Goal: Information Seeking & Learning: Check status

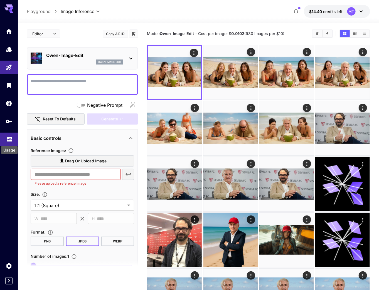
click at [6, 138] on icon "Usage" at bounding box center [9, 137] width 7 height 7
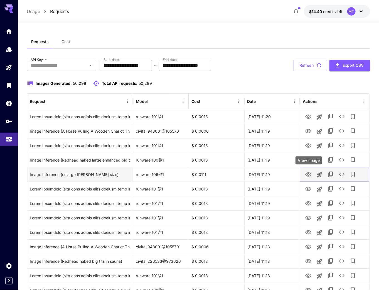
click at [306, 175] on icon "View Image" at bounding box center [308, 175] width 7 height 7
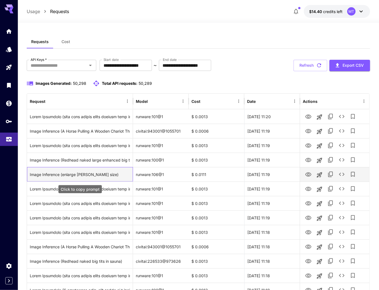
click at [72, 175] on div "Image Inference (enlarge [PERSON_NAME] size)" at bounding box center [80, 175] width 100 height 14
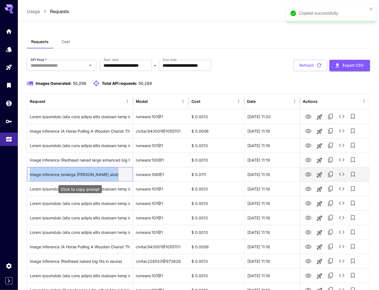
click at [72, 175] on div "Image Inference (enlarge [PERSON_NAME] size)" at bounding box center [80, 175] width 100 height 14
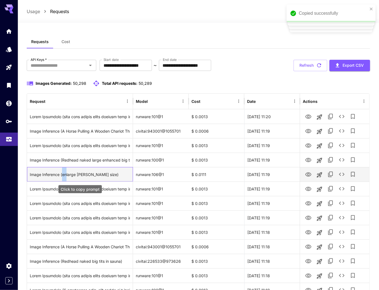
drag, startPoint x: 62, startPoint y: 173, endPoint x: 66, endPoint y: 173, distance: 3.3
click at [66, 173] on div "Image Inference (enlarge [PERSON_NAME] size)" at bounding box center [80, 175] width 100 height 14
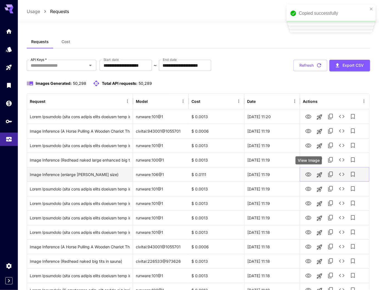
click at [308, 173] on icon "View Image" at bounding box center [308, 175] width 7 height 7
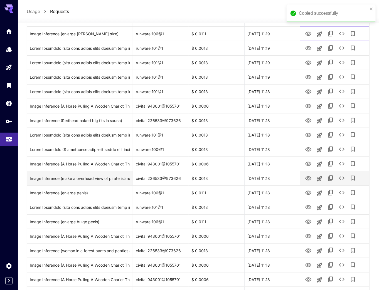
scroll to position [134, 0]
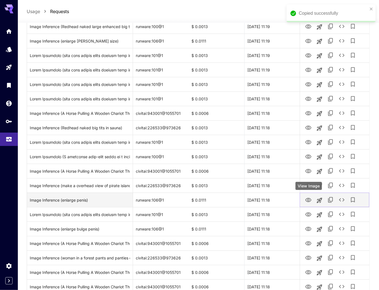
click at [306, 202] on icon "View Image" at bounding box center [308, 200] width 7 height 7
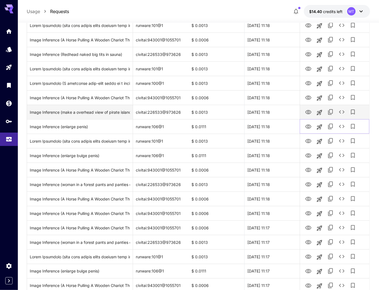
scroll to position [267, 0]
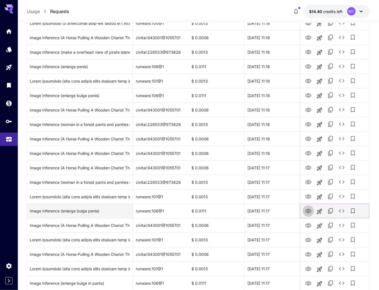
click at [310, 212] on icon "View Image" at bounding box center [308, 211] width 7 height 7
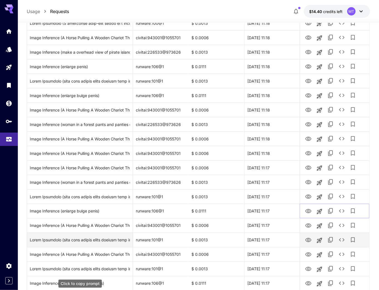
scroll to position [290, 0]
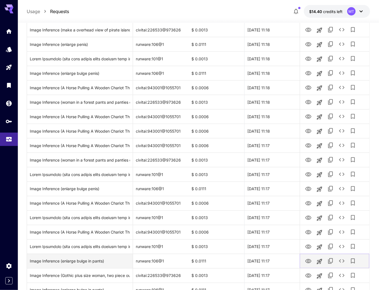
click at [310, 262] on icon "View Image" at bounding box center [308, 261] width 7 height 7
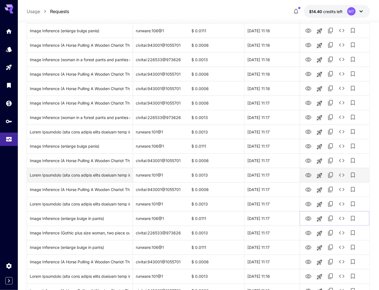
scroll to position [334, 0]
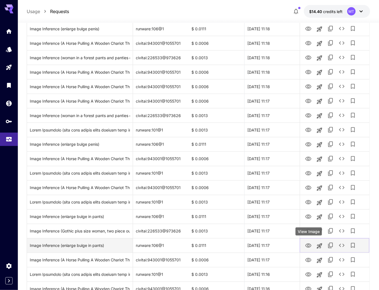
click at [307, 247] on icon "View Image" at bounding box center [308, 246] width 6 height 4
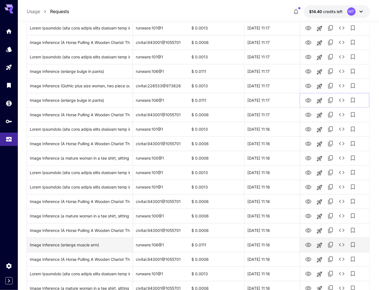
scroll to position [490, 0]
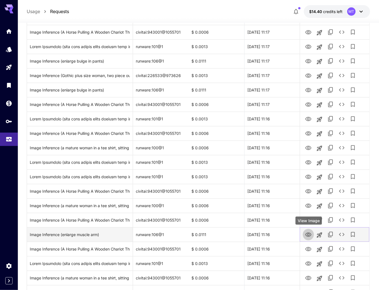
click at [306, 236] on icon "View Image" at bounding box center [308, 235] width 7 height 7
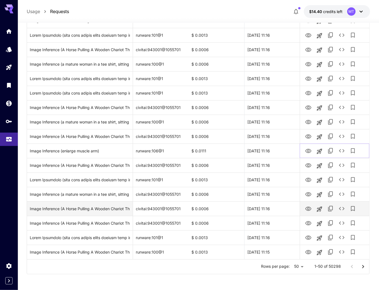
scroll to position [574, 0]
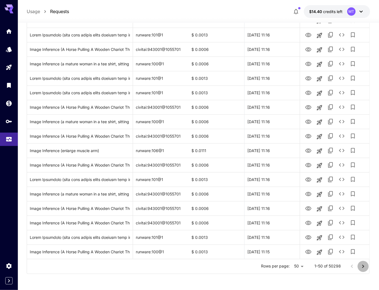
click at [364, 267] on icon "Go to next page" at bounding box center [363, 266] width 7 height 7
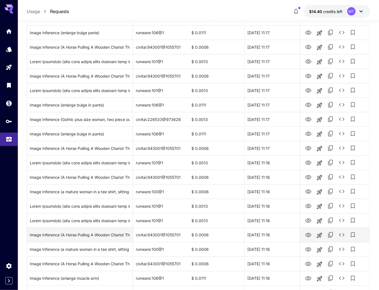
scroll to position [240, 0]
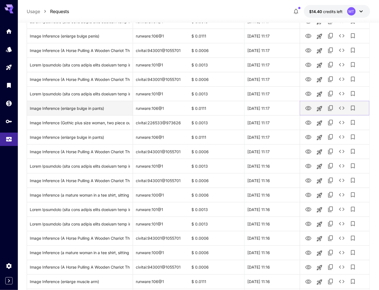
click at [308, 109] on icon "View Image" at bounding box center [308, 108] width 6 height 4
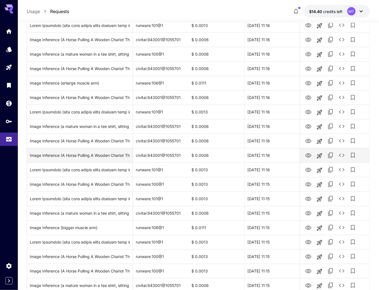
scroll to position [440, 0]
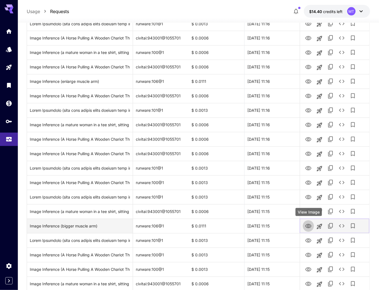
click at [306, 227] on icon "View Image" at bounding box center [308, 226] width 7 height 7
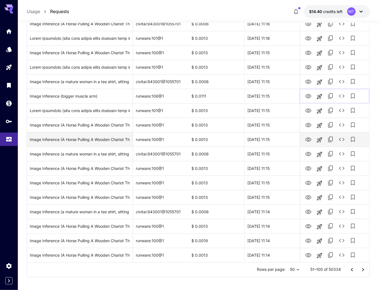
scroll to position [574, 0]
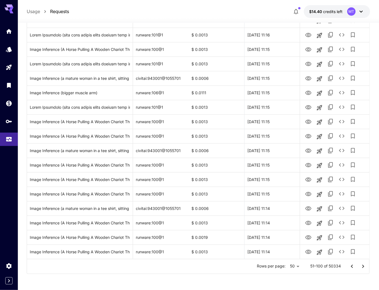
drag, startPoint x: 363, startPoint y: 267, endPoint x: 356, endPoint y: 263, distance: 7.5
click at [363, 267] on icon "Go to next page" at bounding box center [363, 266] width 7 height 7
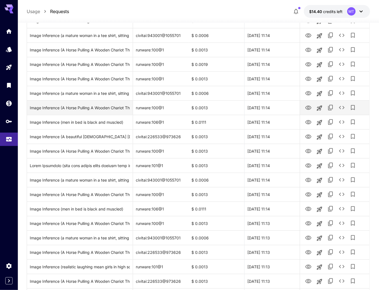
scroll to position [89, 0]
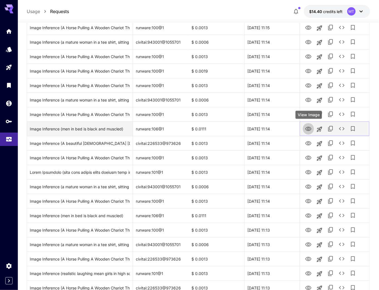
click at [308, 129] on icon "View Image" at bounding box center [308, 129] width 6 height 4
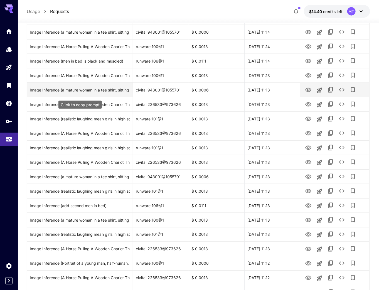
scroll to position [245, 0]
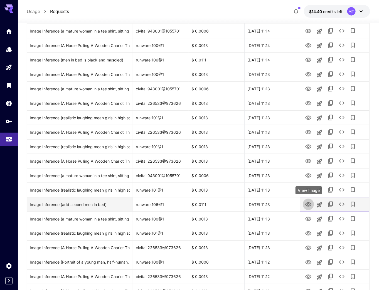
click at [310, 207] on icon "View Image" at bounding box center [308, 205] width 7 height 7
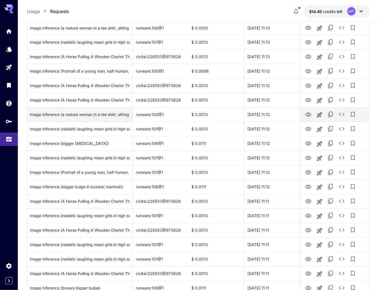
scroll to position [446, 0]
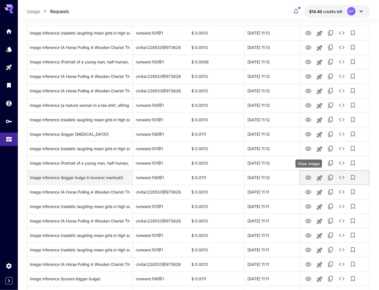
click at [305, 177] on icon "View Image" at bounding box center [308, 178] width 7 height 7
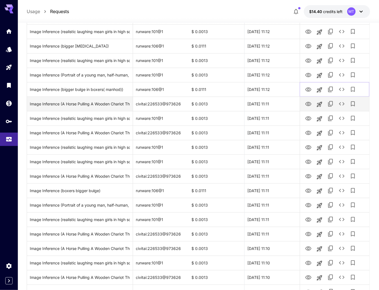
scroll to position [535, 0]
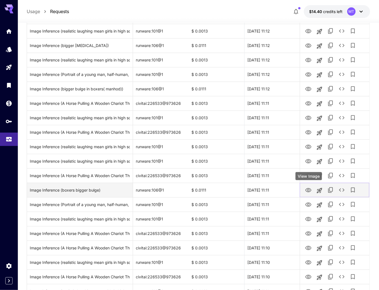
click at [307, 189] on icon "View Image" at bounding box center [308, 190] width 7 height 7
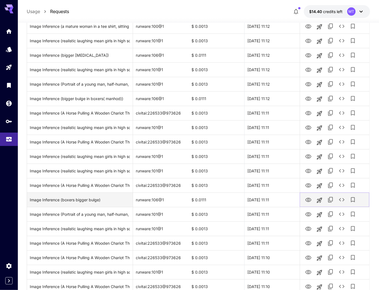
scroll to position [574, 0]
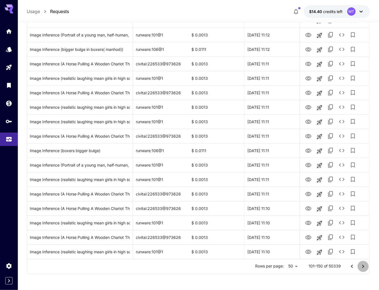
click at [364, 268] on icon "Go to next page" at bounding box center [363, 266] width 7 height 7
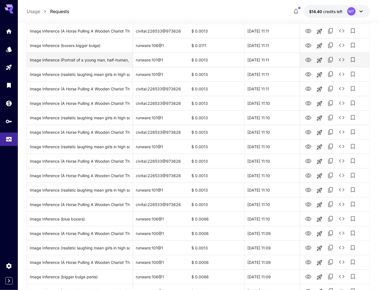
scroll to position [89, 0]
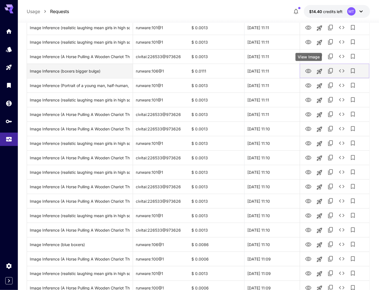
click at [309, 71] on icon "View Image" at bounding box center [308, 71] width 6 height 4
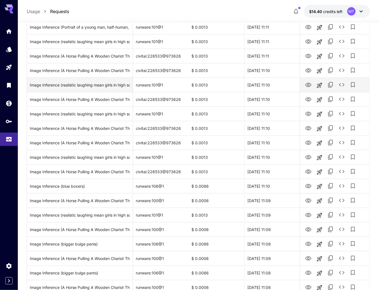
scroll to position [156, 0]
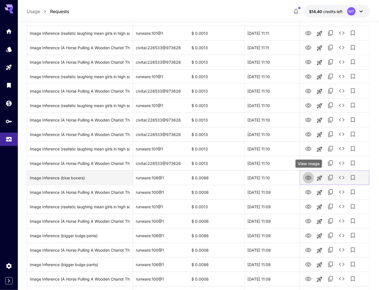
click at [309, 180] on icon "View Image" at bounding box center [308, 178] width 7 height 7
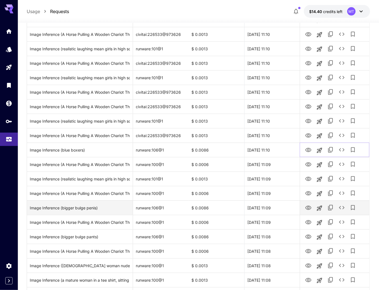
scroll to position [245, 0]
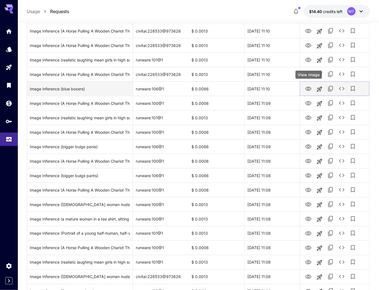
click at [307, 91] on icon "View Image" at bounding box center [308, 89] width 7 height 7
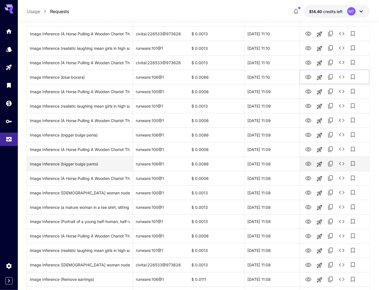
scroll to position [267, 0]
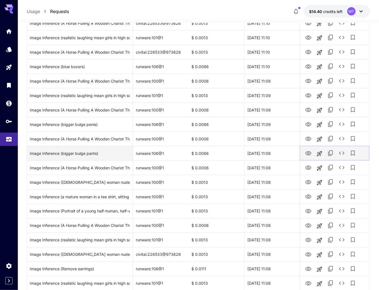
click at [305, 155] on icon "View Image" at bounding box center [308, 153] width 7 height 7
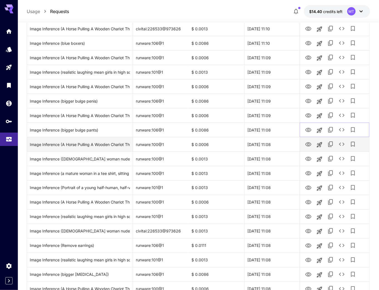
scroll to position [334, 0]
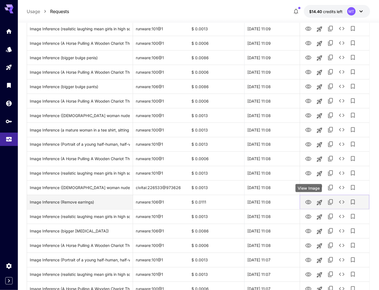
click at [309, 202] on icon "View Image" at bounding box center [308, 202] width 6 height 4
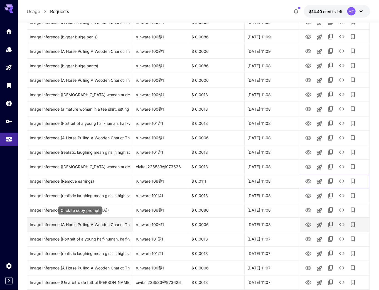
scroll to position [356, 0]
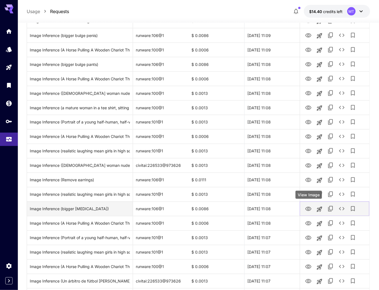
click at [313, 209] on button "View Image" at bounding box center [308, 208] width 11 height 11
click at [307, 212] on icon "View Image" at bounding box center [308, 209] width 7 height 7
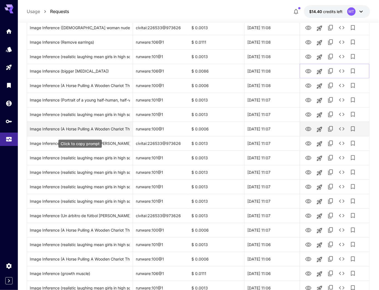
scroll to position [512, 0]
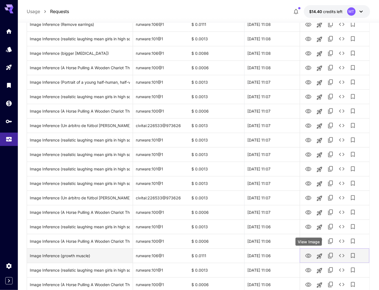
click at [307, 256] on icon "View Image" at bounding box center [308, 256] width 7 height 7
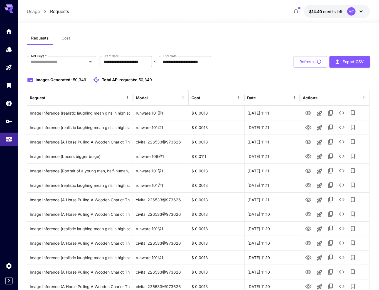
scroll to position [0, 0]
